Goal: Task Accomplishment & Management: Use online tool/utility

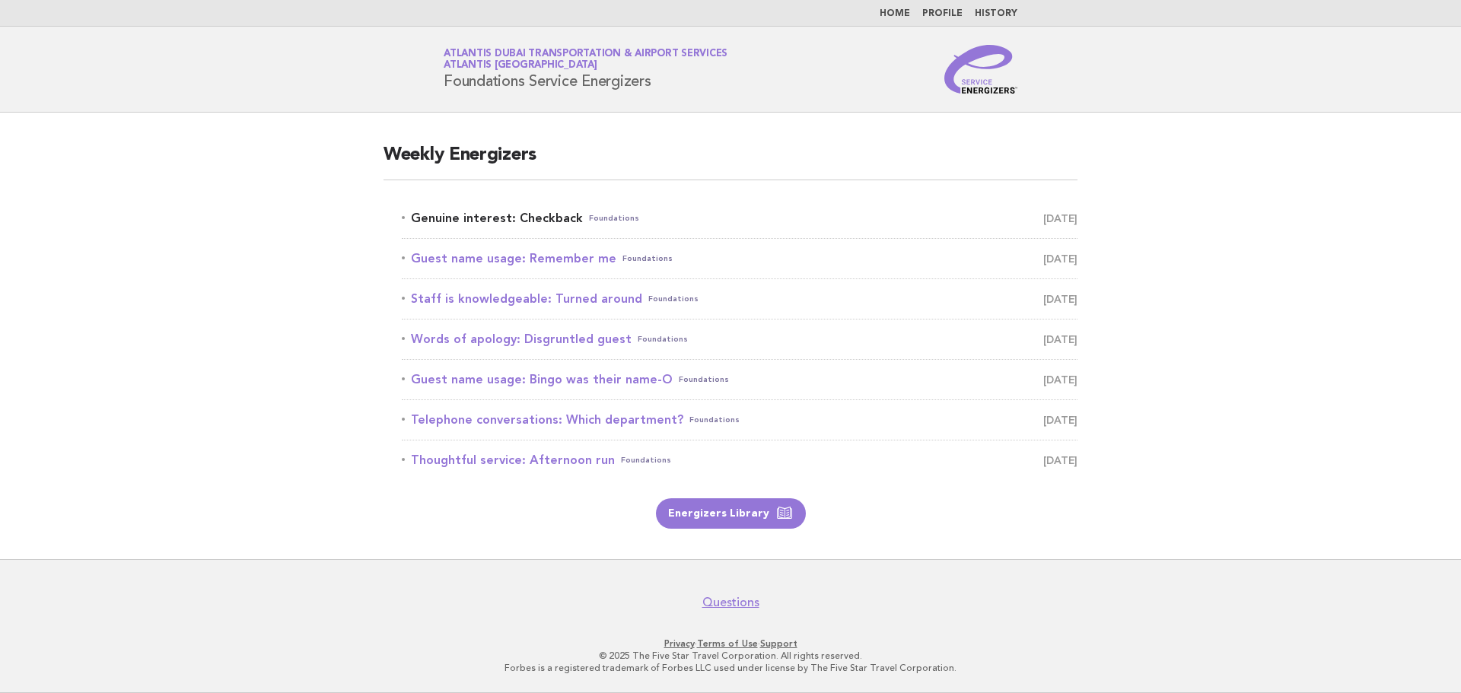
click at [566, 221] on link "Genuine interest: Checkback Foundations [DATE]" at bounding box center [740, 218] width 676 height 21
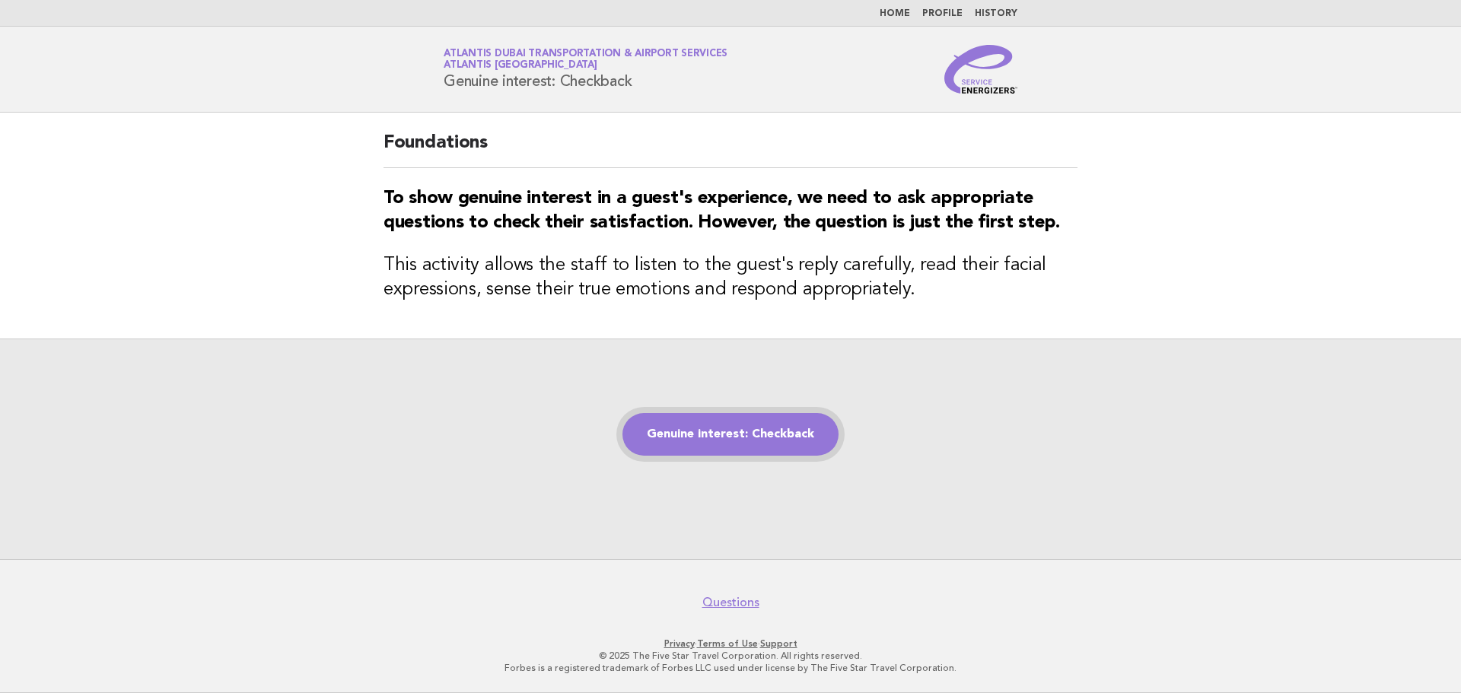
click at [768, 431] on link "Genuine interest: Checkback" at bounding box center [730, 434] width 216 height 43
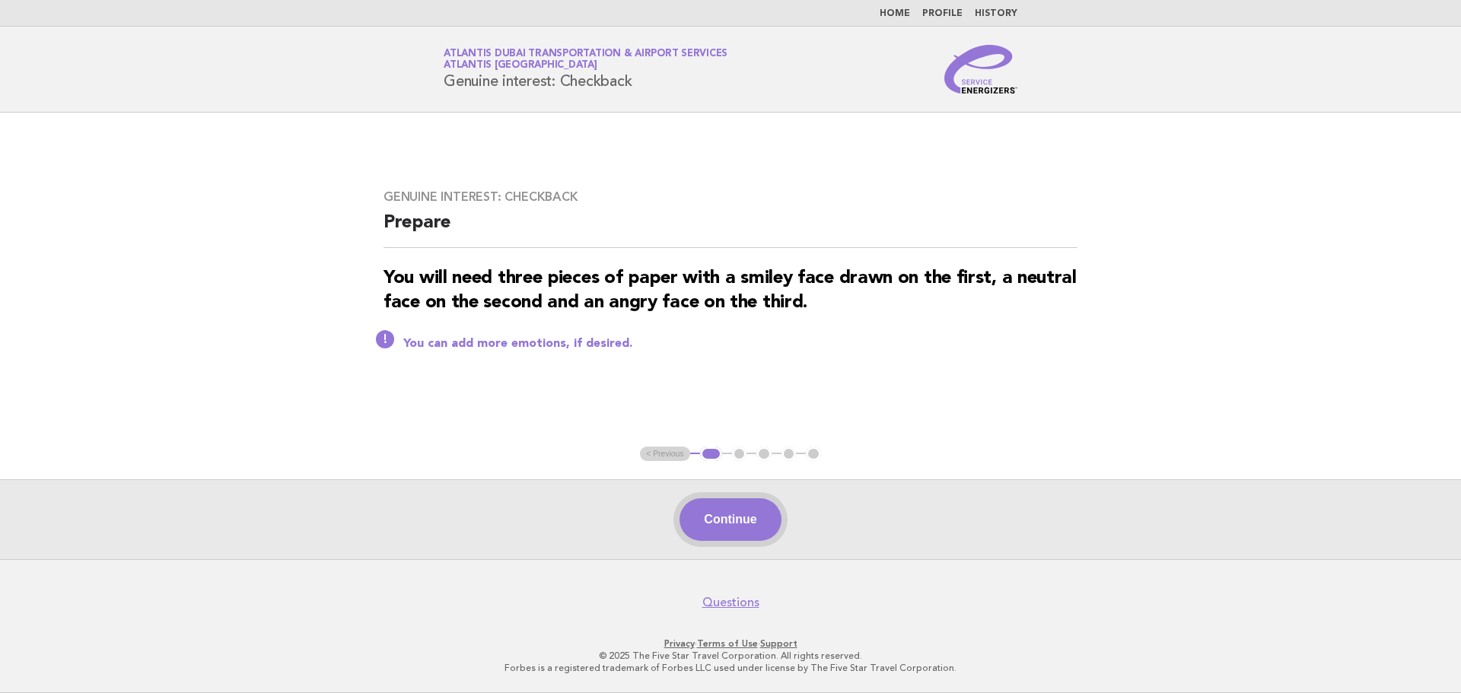
click at [758, 519] on button "Continue" at bounding box center [729, 519] width 101 height 43
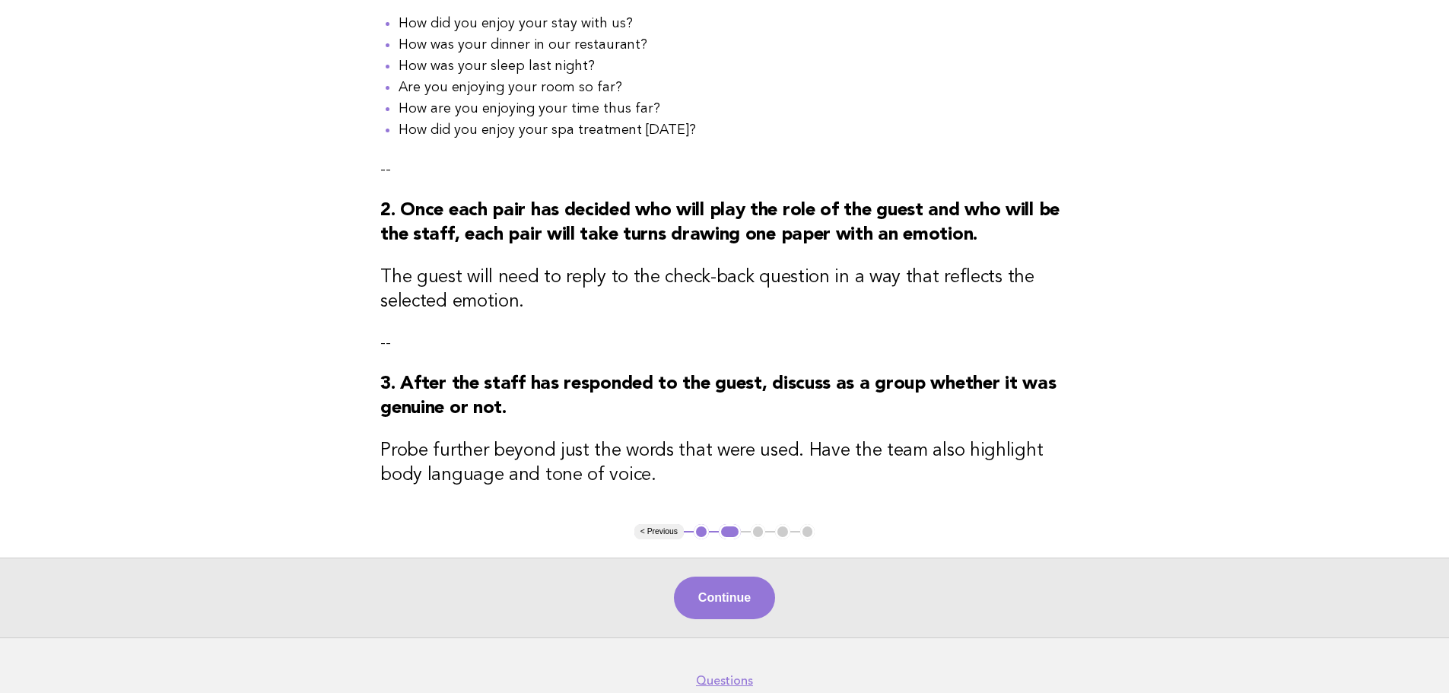
scroll to position [391, 0]
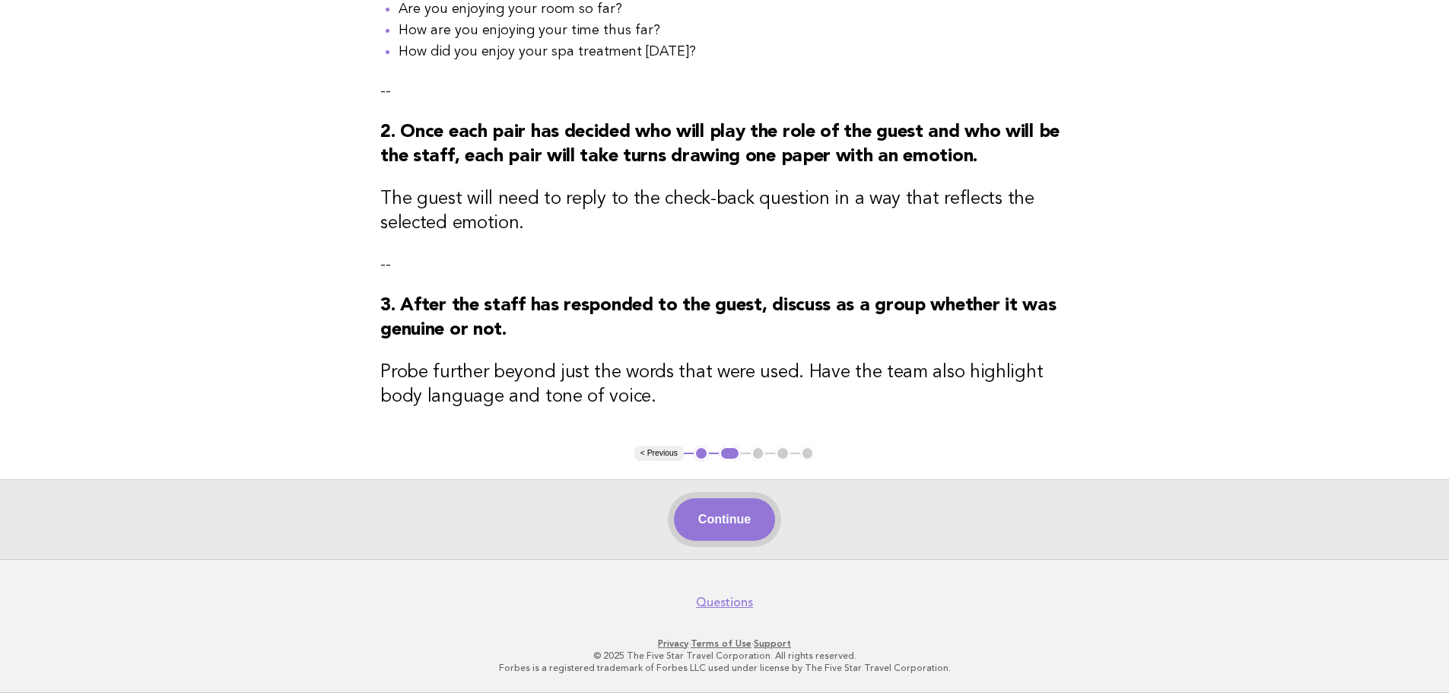
click at [745, 530] on button "Continue" at bounding box center [724, 519] width 101 height 43
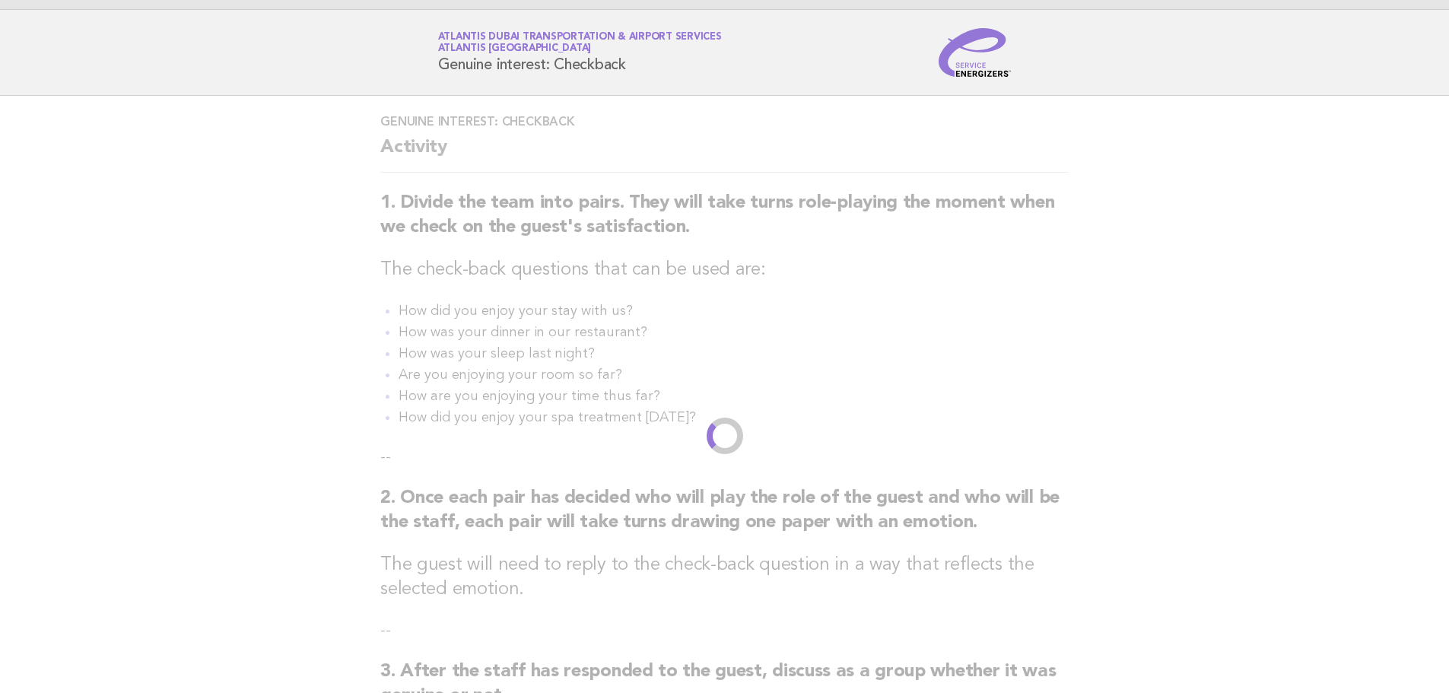
scroll to position [0, 0]
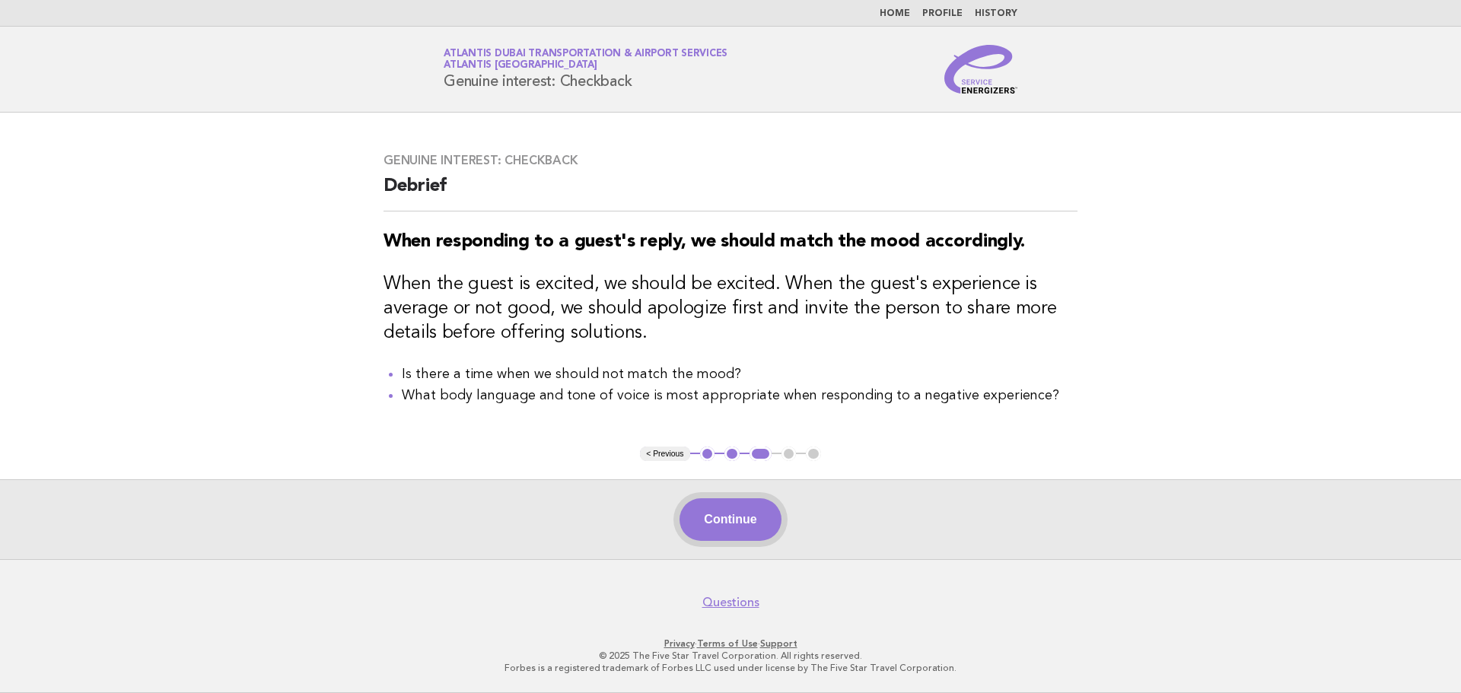
click at [733, 514] on button "Continue" at bounding box center [729, 519] width 101 height 43
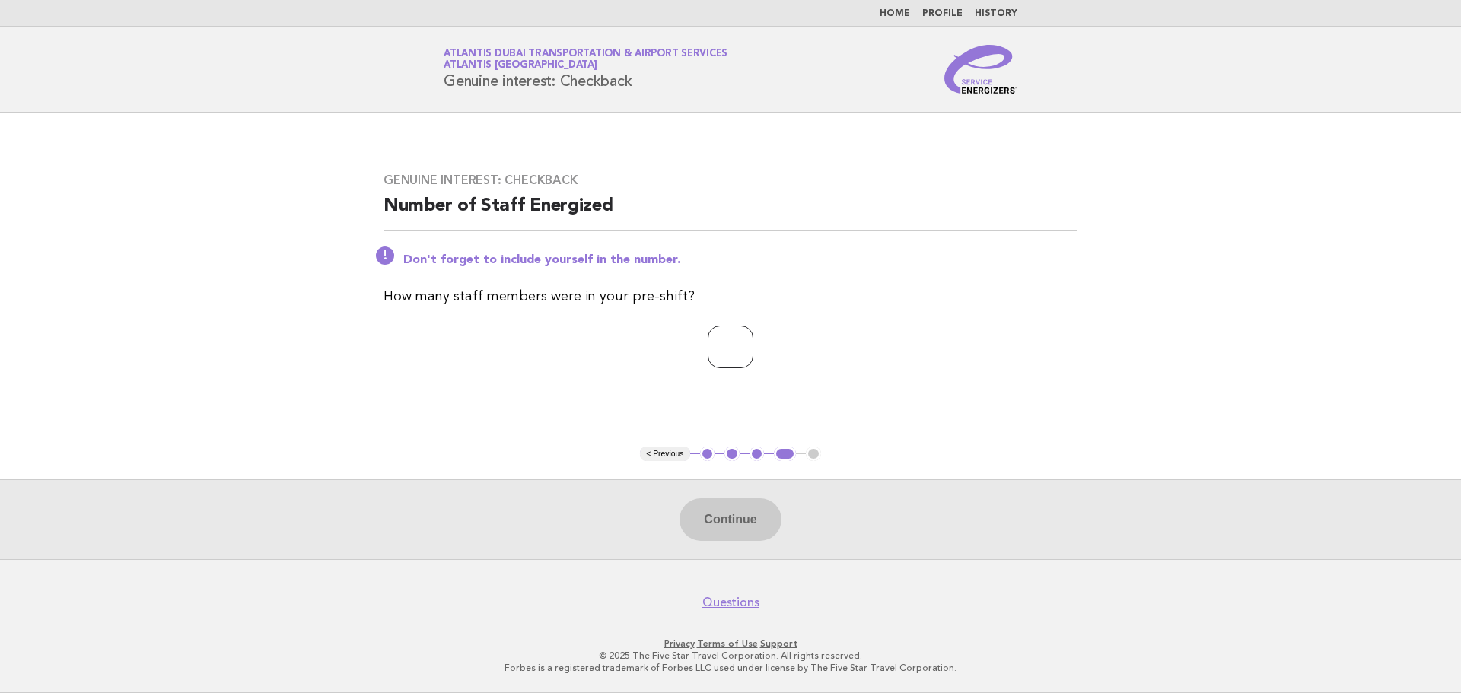
click at [724, 352] on input "number" at bounding box center [731, 347] width 46 height 43
type input "*"
click at [733, 512] on button "Continue" at bounding box center [729, 519] width 101 height 43
